Goal: Information Seeking & Learning: Learn about a topic

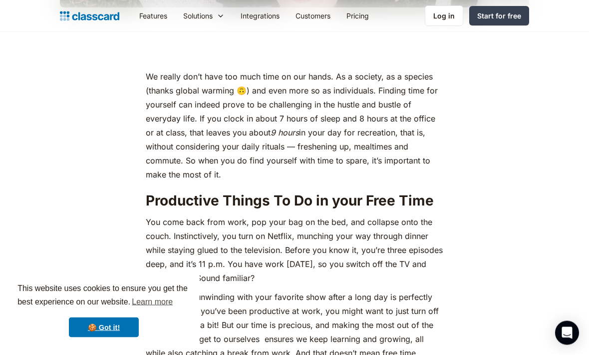
scroll to position [425, 0]
click at [105, 337] on link "🍪 Got it!" at bounding box center [104, 327] width 70 height 20
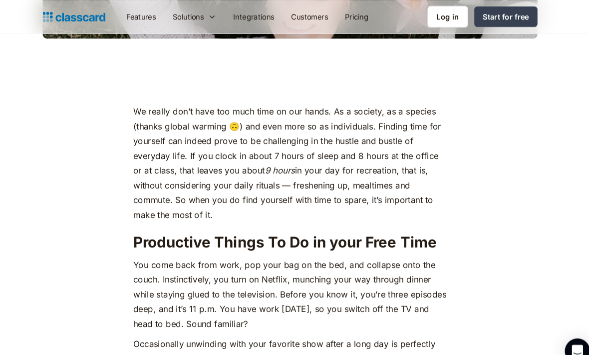
scroll to position [399, 0]
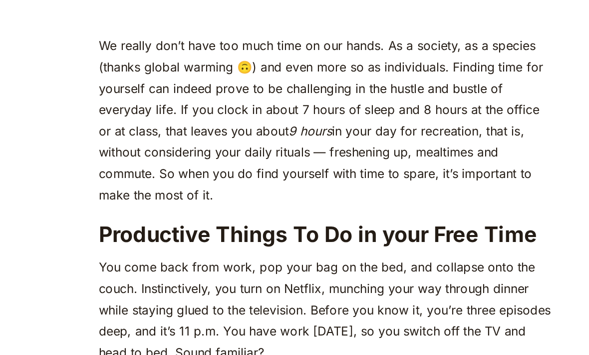
click at [276, 95] on p "We really don’t have too much time on our hands. As a society, as a species (th…" at bounding box center [295, 151] width 298 height 112
click at [264, 95] on p "We really don’t have too much time on our hands. As a society, as a species (th…" at bounding box center [295, 151] width 298 height 112
click at [291, 95] on p "We really don’t have too much time on our hands. As a society, as a species (th…" at bounding box center [295, 151] width 298 height 112
click at [146, 95] on p "We really don’t have too much time on our hands. As a society, as a species (th…" at bounding box center [295, 151] width 298 height 112
click at [192, 126] on p "We really don’t have too much time on our hands. As a society, as a species (th…" at bounding box center [295, 151] width 298 height 112
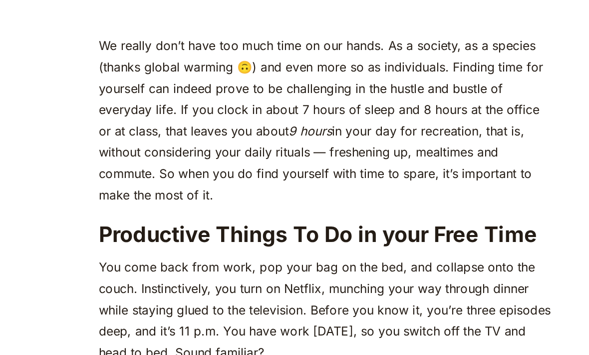
click at [193, 125] on p "We really don’t have too much time on our hands. As a society, as a species (th…" at bounding box center [295, 151] width 298 height 112
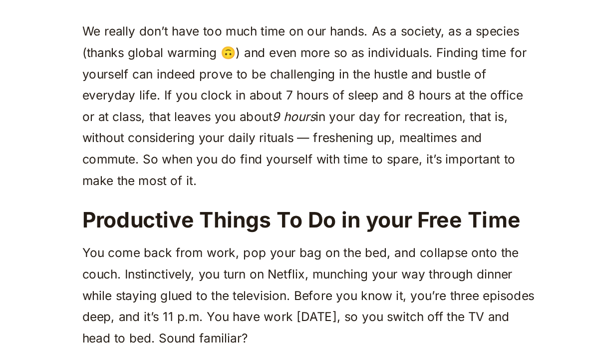
click at [146, 97] on p "We really don’t have too much time on our hands. As a society, as a species (th…" at bounding box center [295, 151] width 298 height 112
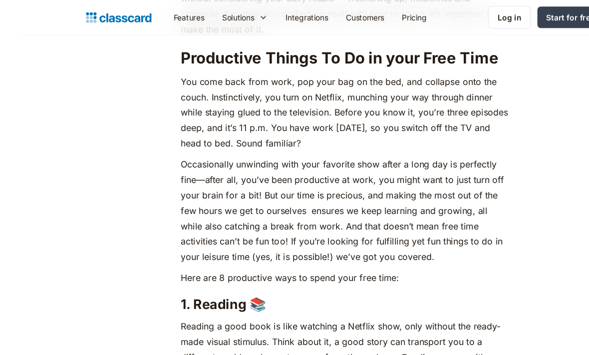
scroll to position [572, 0]
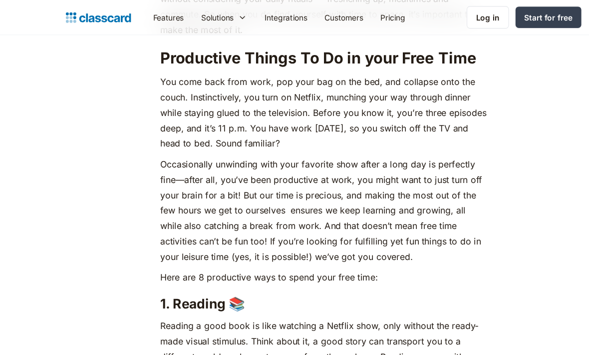
click at [146, 124] on p "You come back from work, pop your bag on the bed, and collapse onto the couch. …" at bounding box center [295, 102] width 298 height 70
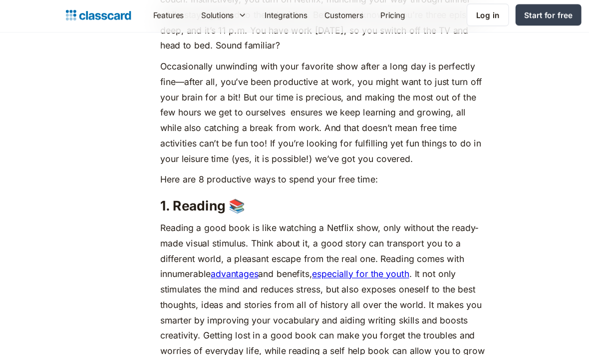
scroll to position [659, 0]
click at [264, 346] on p "Reading a good book is like watching a Netflix show, only without the ready-mad…" at bounding box center [295, 293] width 298 height 182
